Goal: Information Seeking & Learning: Check status

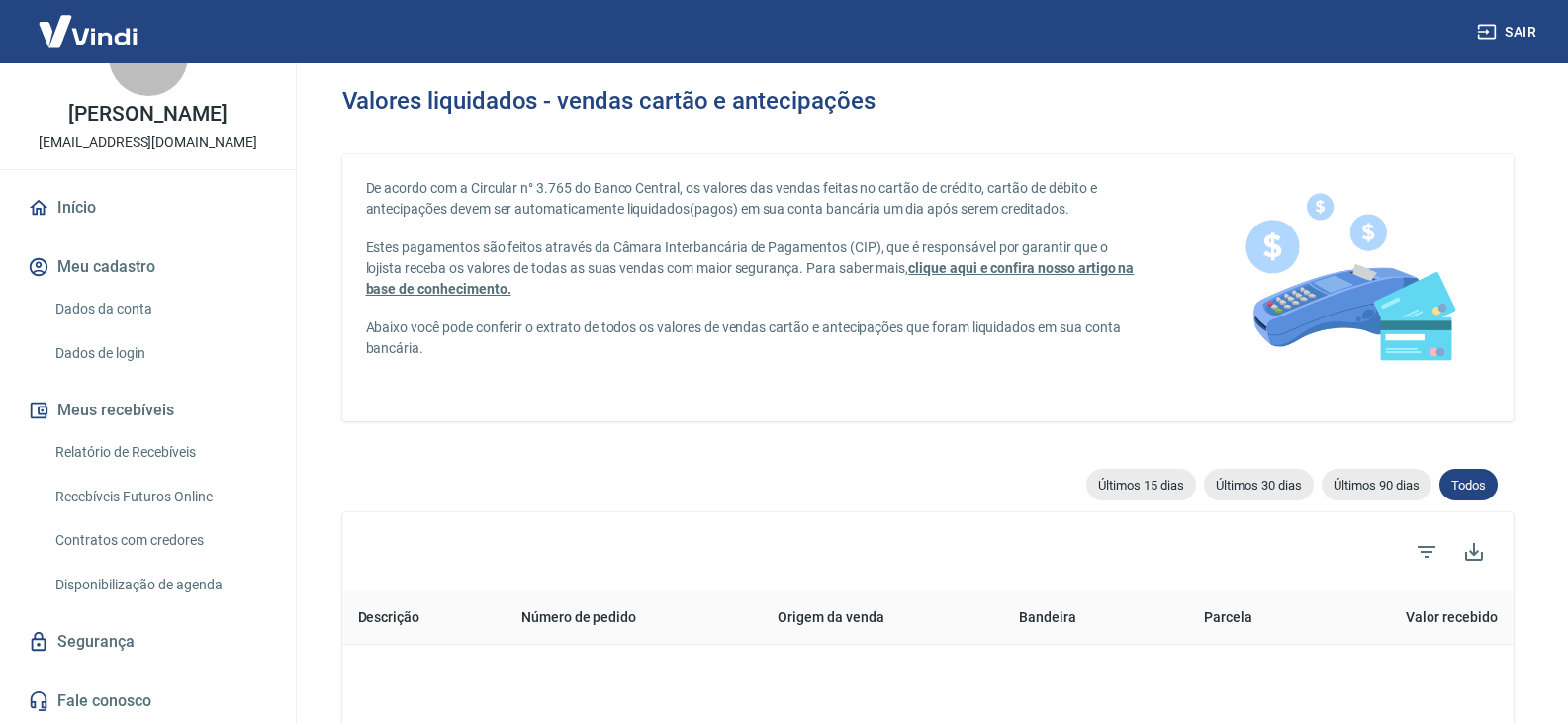
scroll to position [83, 0]
click at [157, 456] on link "Relatório de Recebíveis" at bounding box center [159, 452] width 224 height 41
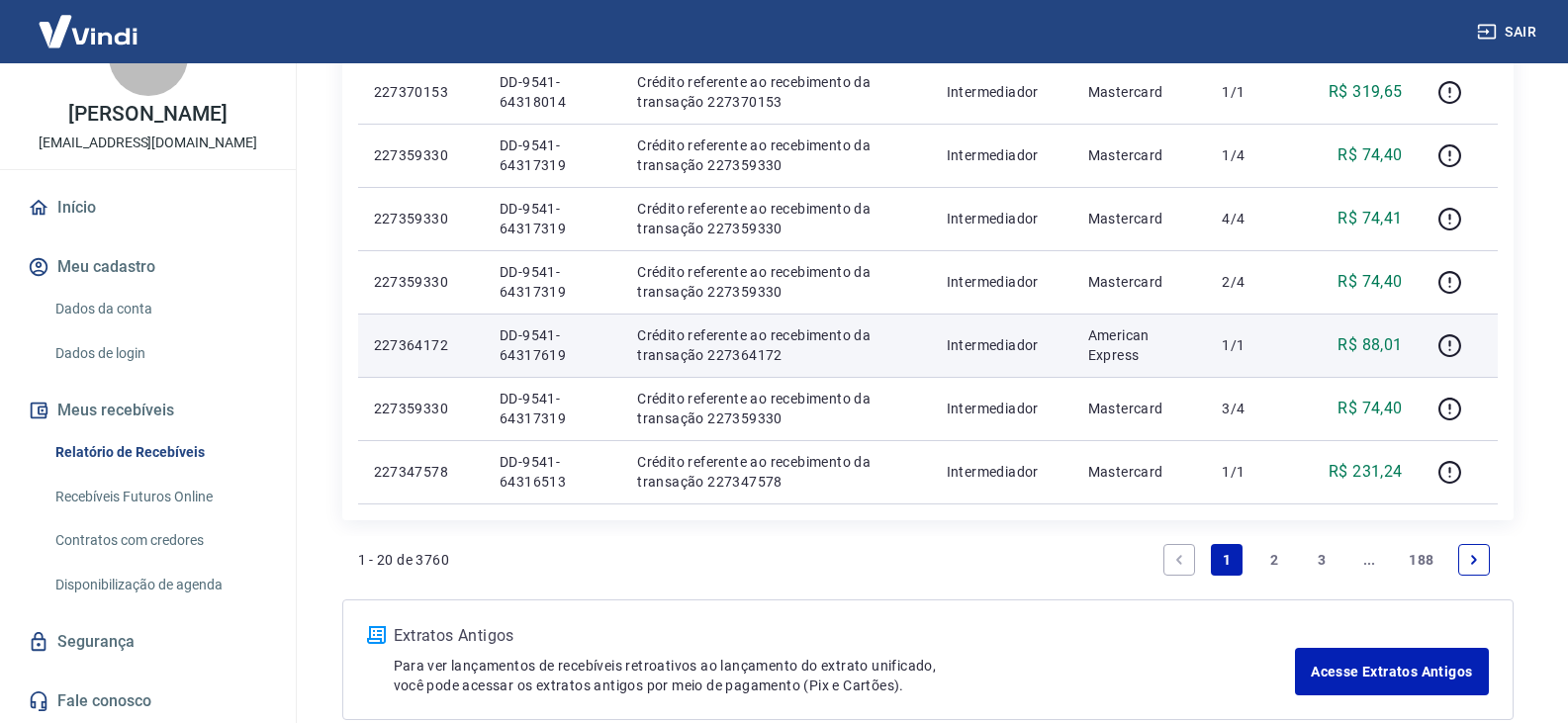
scroll to position [1385, 0]
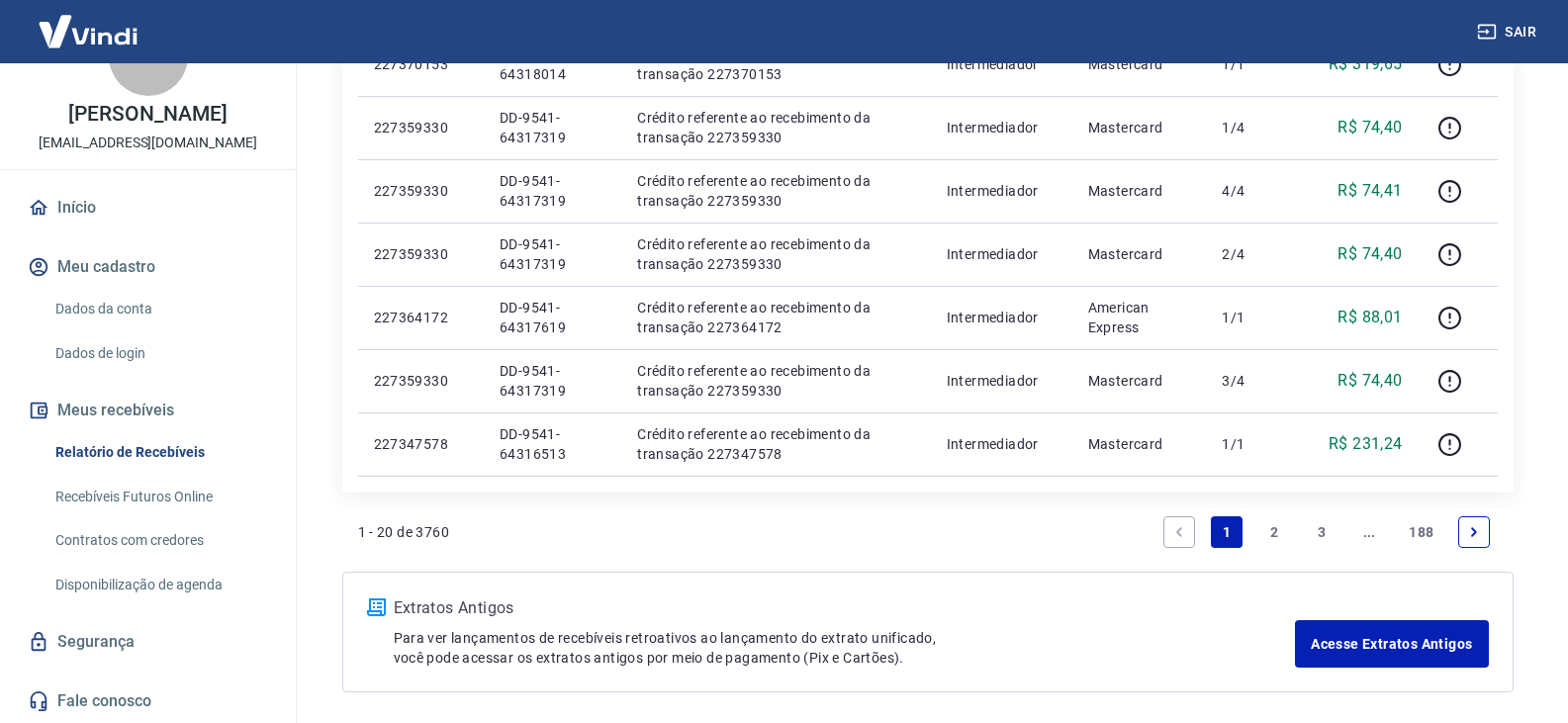
click at [1271, 526] on link "2" at bounding box center [1274, 532] width 32 height 32
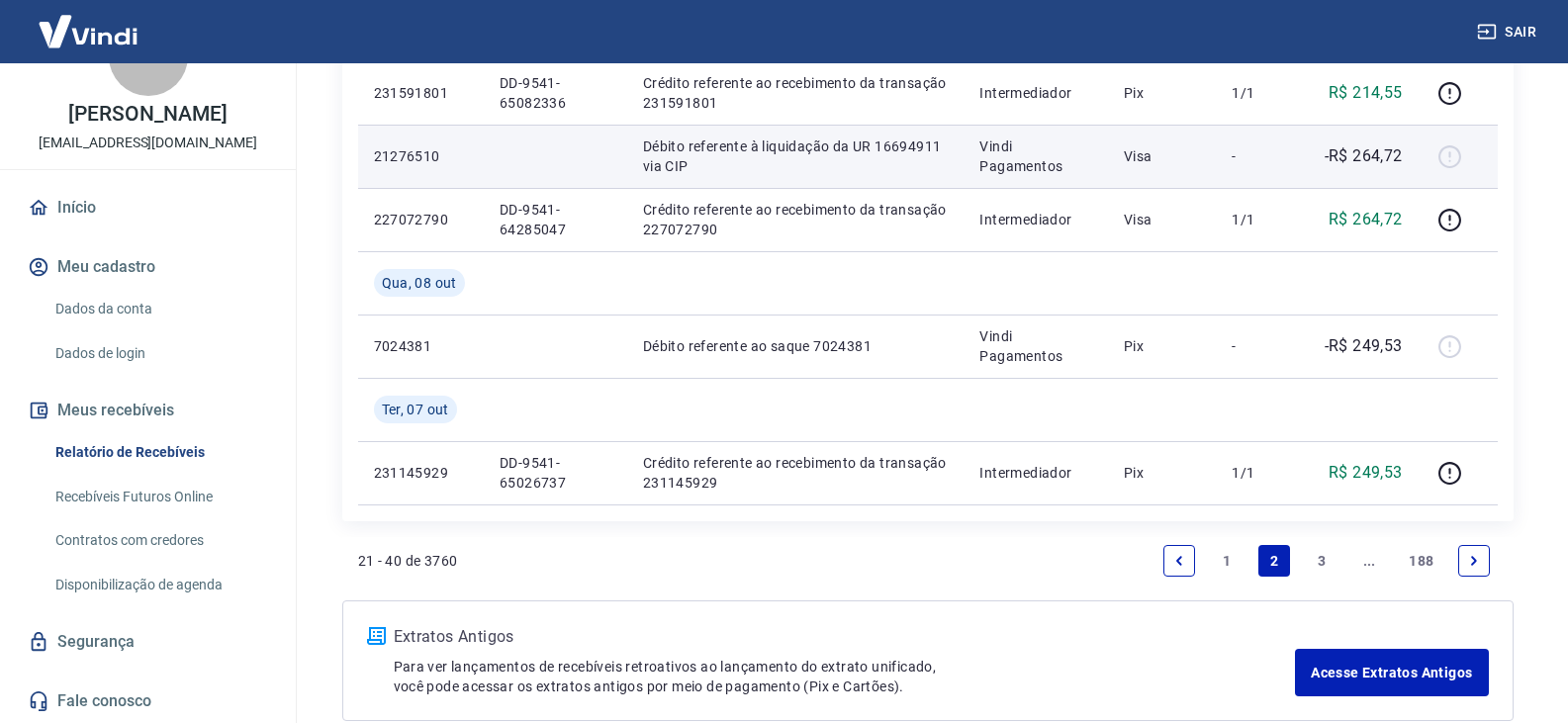
scroll to position [1484, 0]
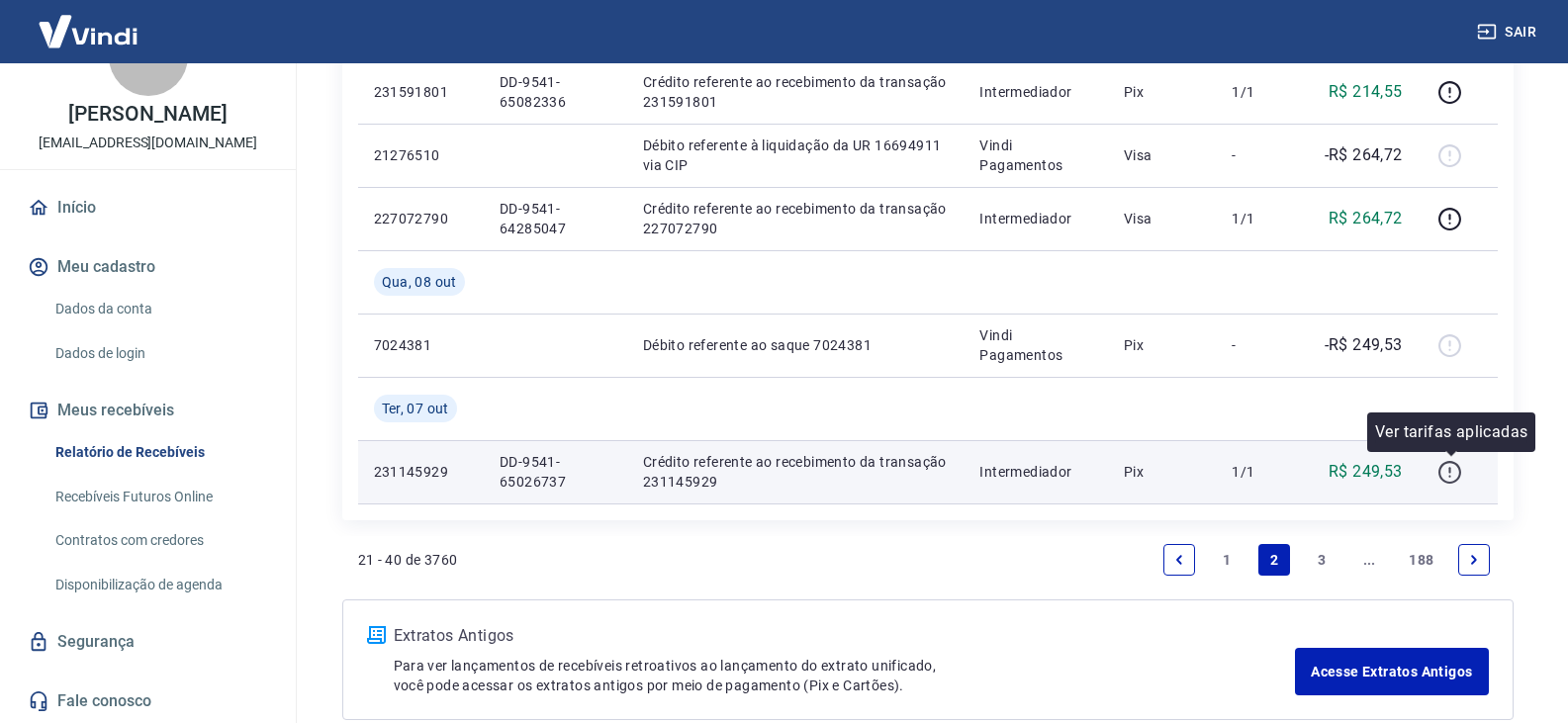
click at [1443, 478] on icon "button" at bounding box center [1449, 472] width 23 height 23
